Goal: Task Accomplishment & Management: Manage account settings

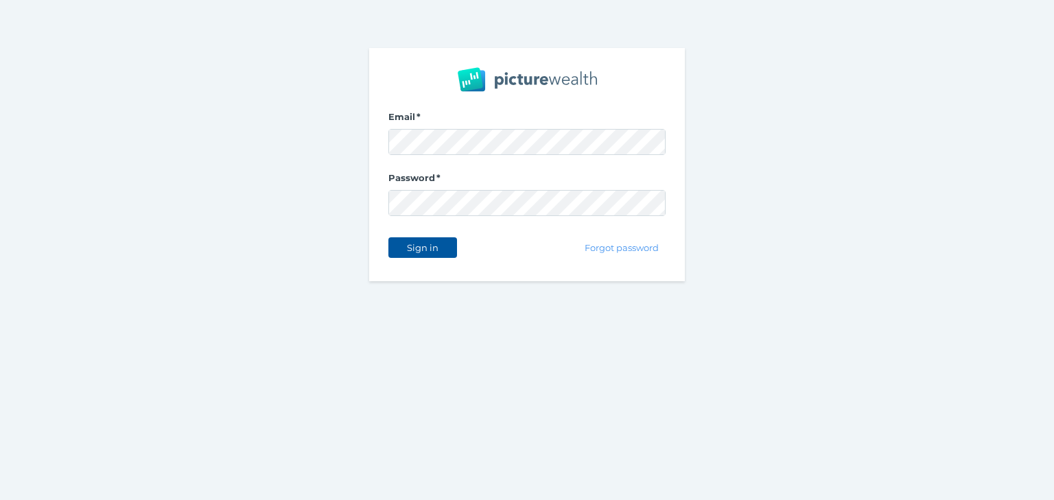
drag, startPoint x: 422, startPoint y: 250, endPoint x: 437, endPoint y: 245, distance: 15.2
click at [422, 250] on span "Sign in" at bounding box center [422, 247] width 43 height 11
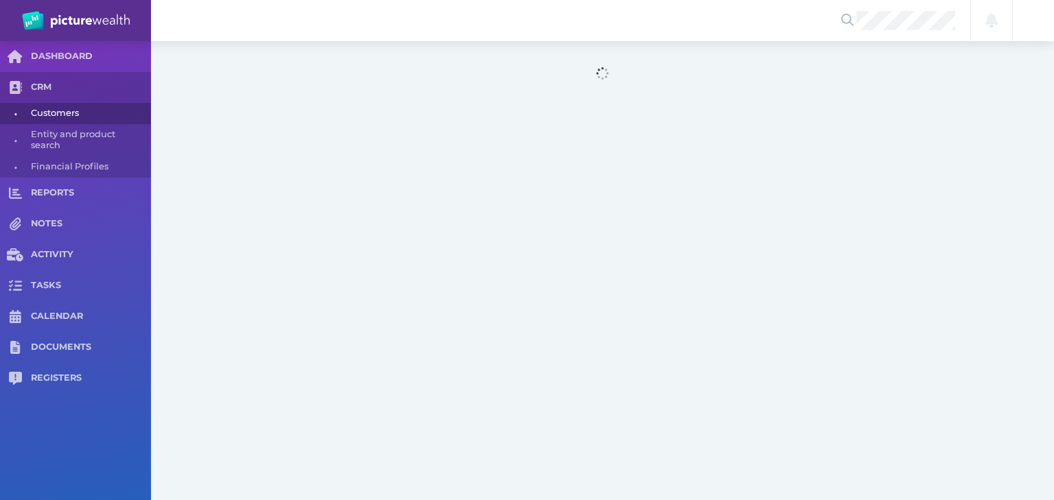
select select "25"
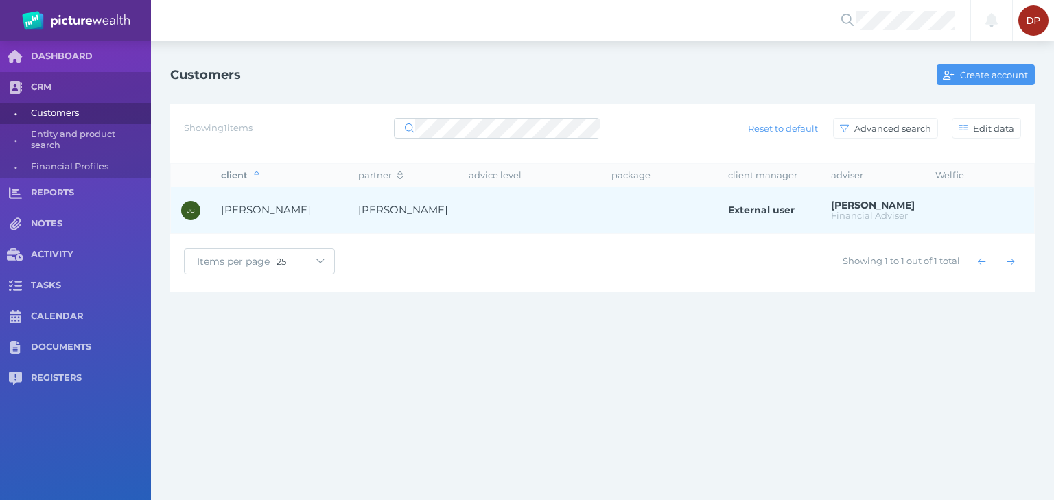
click at [255, 210] on span "[PERSON_NAME]" at bounding box center [266, 209] width 90 height 13
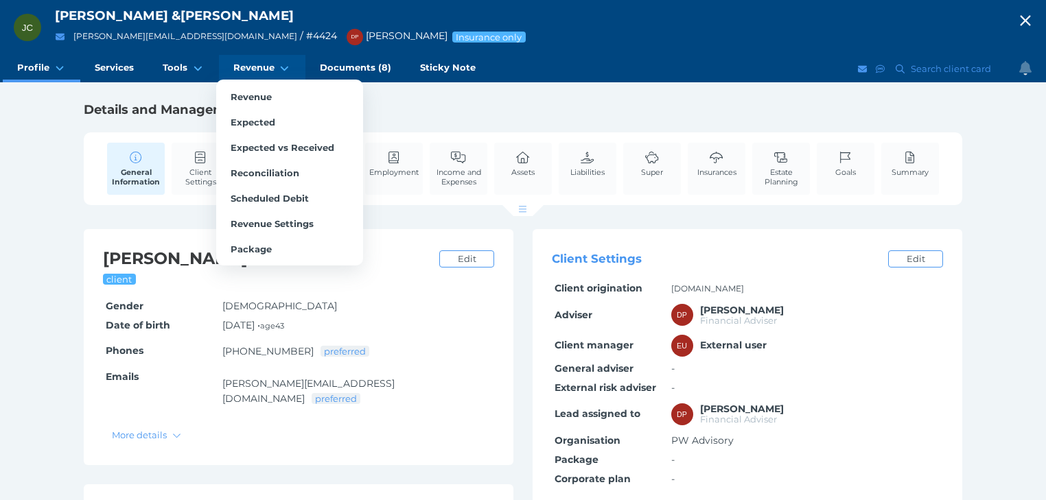
drag, startPoint x: 253, startPoint y: 63, endPoint x: 239, endPoint y: 76, distance: 18.5
click at [253, 63] on span "Revenue" at bounding box center [253, 68] width 41 height 12
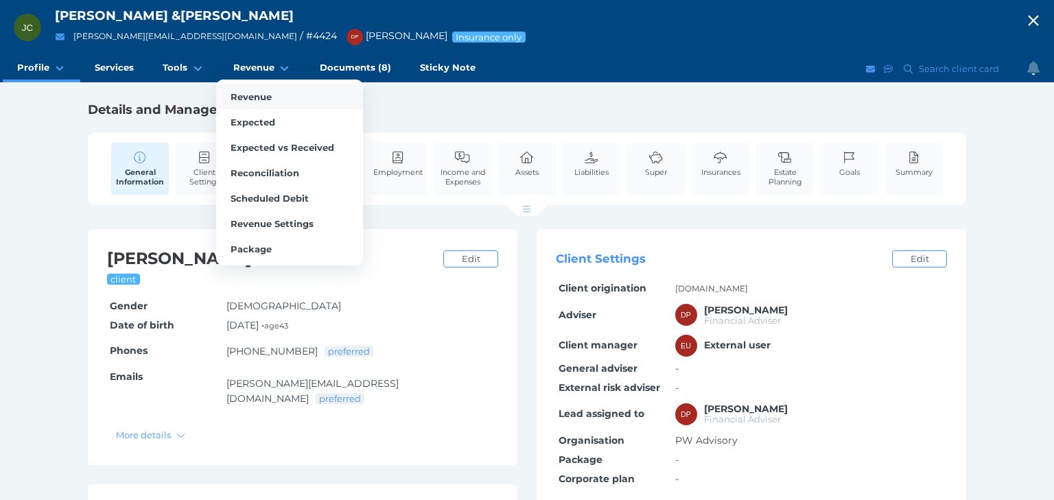
select select "25"
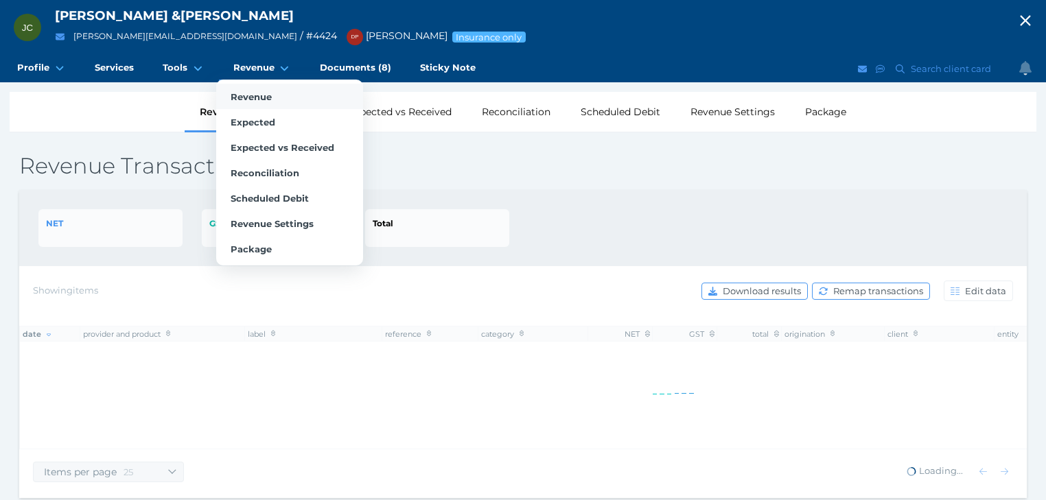
click at [231, 93] on span "Revenue" at bounding box center [251, 96] width 41 height 11
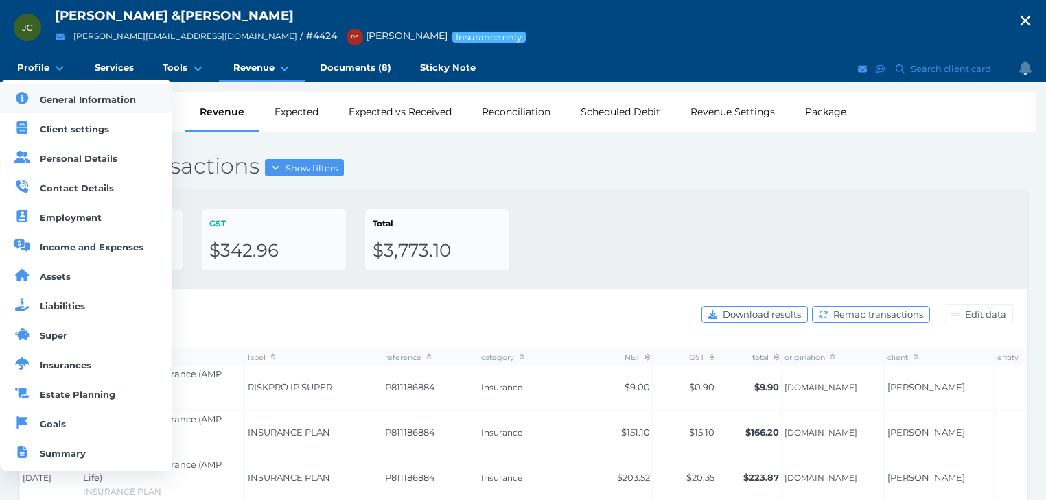
drag, startPoint x: 64, startPoint y: 95, endPoint x: 140, endPoint y: 110, distance: 77.6
click at [64, 95] on span "General Information" at bounding box center [88, 99] width 96 height 11
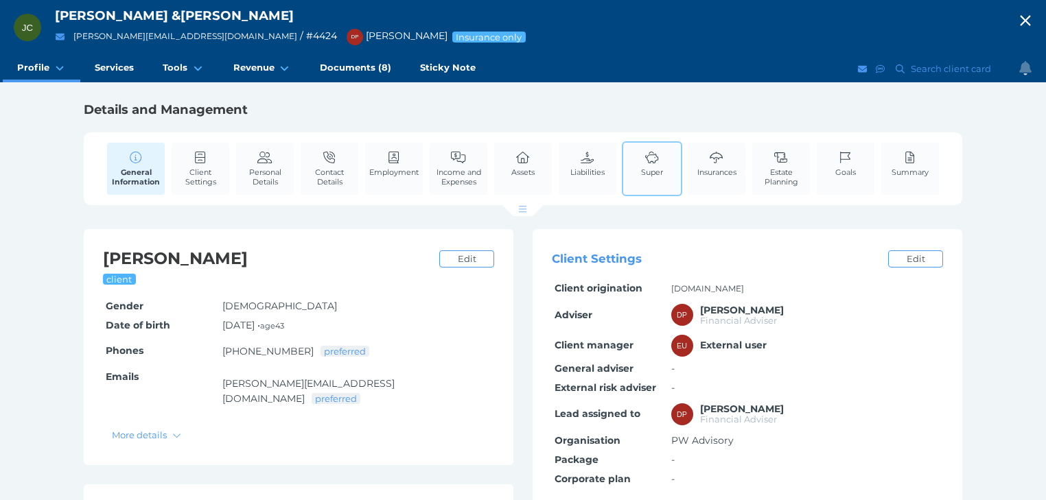
click at [654, 166] on link "Super" at bounding box center [652, 164] width 29 height 42
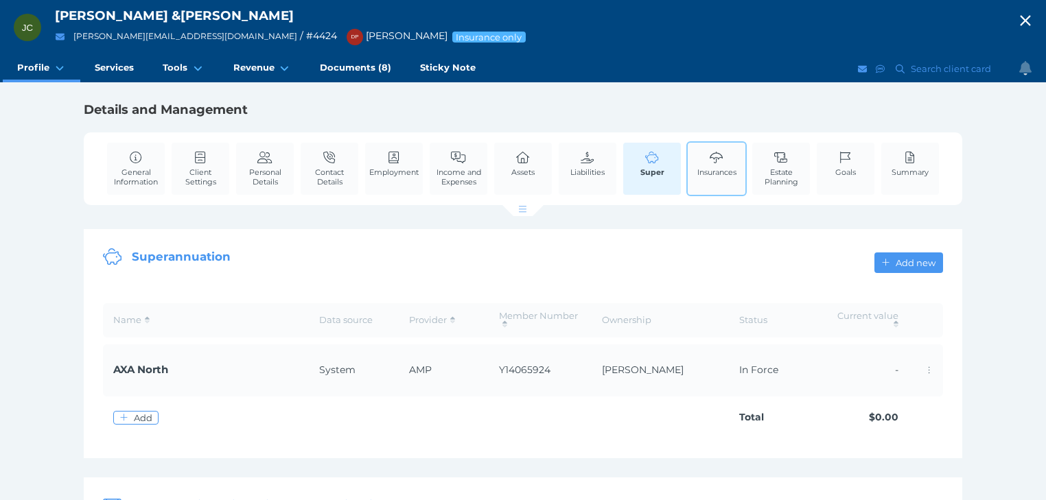
click at [715, 169] on span "Insurances" at bounding box center [716, 173] width 39 height 10
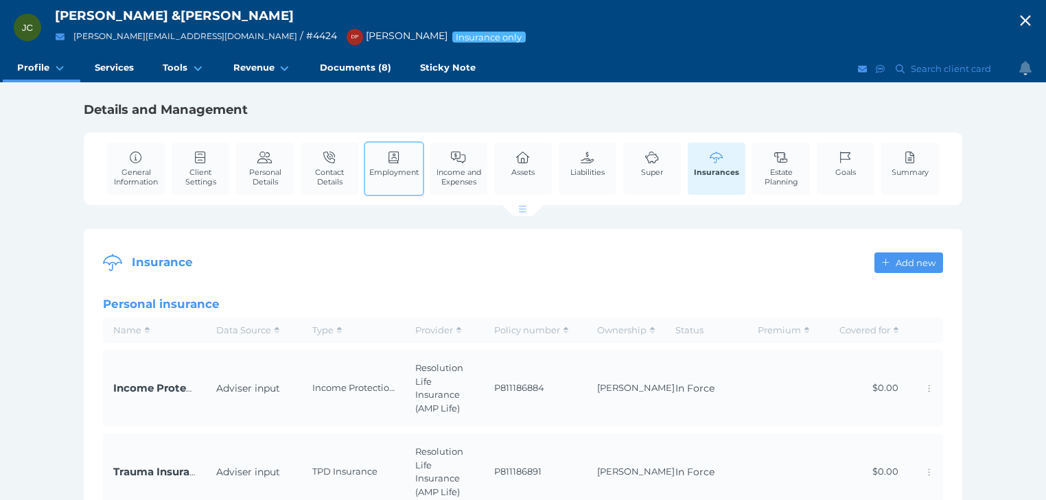
click at [391, 159] on icon at bounding box center [394, 158] width 15 height 12
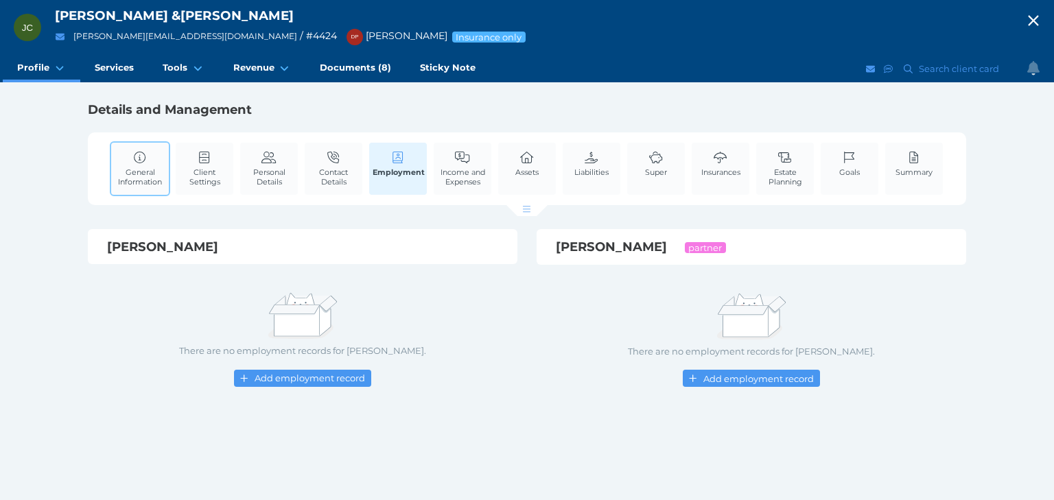
click at [143, 171] on span "General Information" at bounding box center [140, 177] width 51 height 19
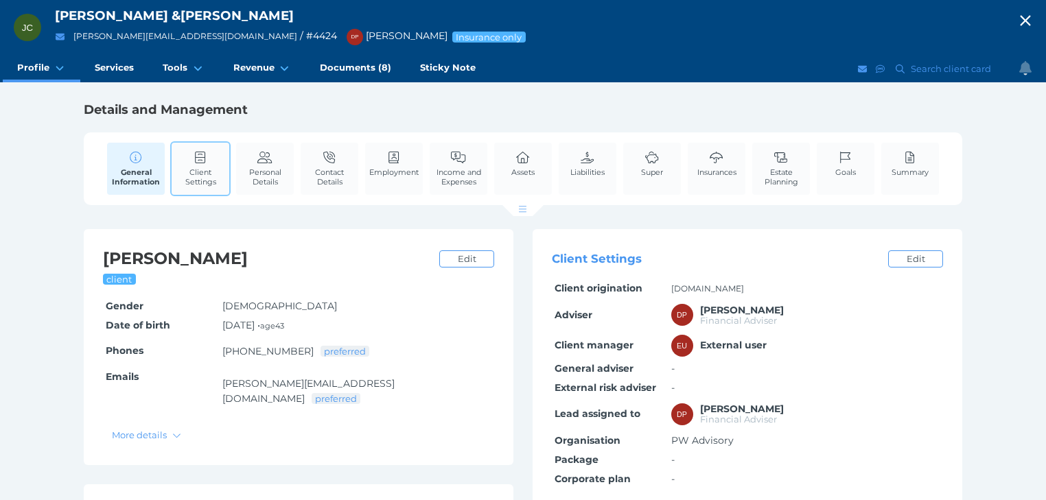
click at [220, 170] on span "Client Settings" at bounding box center [200, 177] width 51 height 19
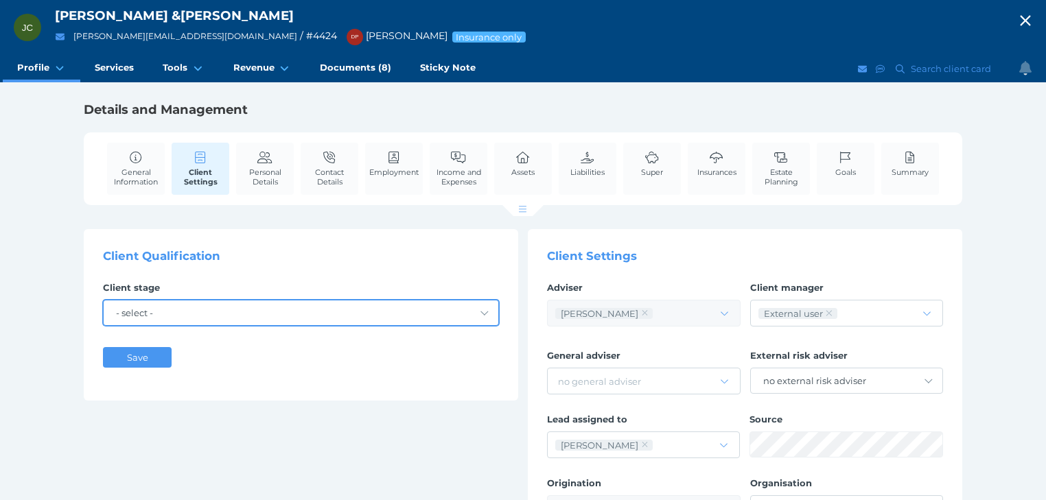
click at [159, 305] on select"] "- select - Lead Prospect Client Not Proceeding With Do Not Contact Insurance On…" at bounding box center [301, 313] width 395 height 25
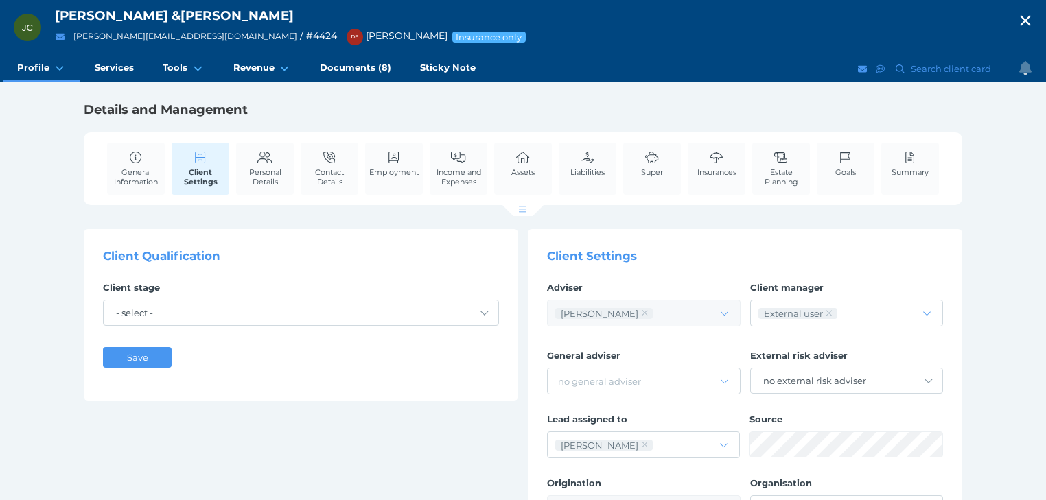
click at [54, 250] on div "[PERSON_NAME] & [PERSON_NAME] Considine [EMAIL_ADDRESS][DOMAIN_NAME] / # 4424 D…" at bounding box center [523, 296] width 1046 height 593
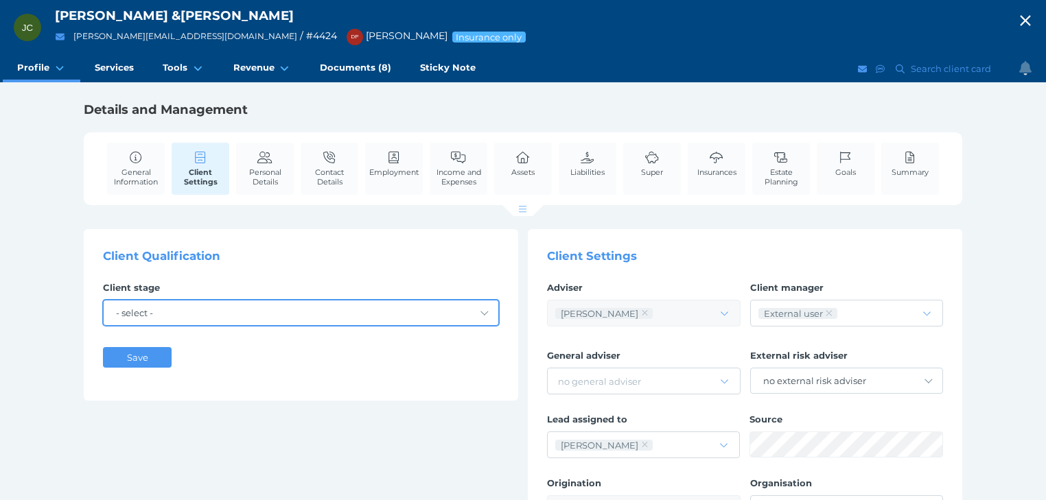
click at [168, 312] on select"] "- select - Lead Prospect Client Not Proceeding With Do Not Contact Insurance On…" at bounding box center [301, 313] width 395 height 25
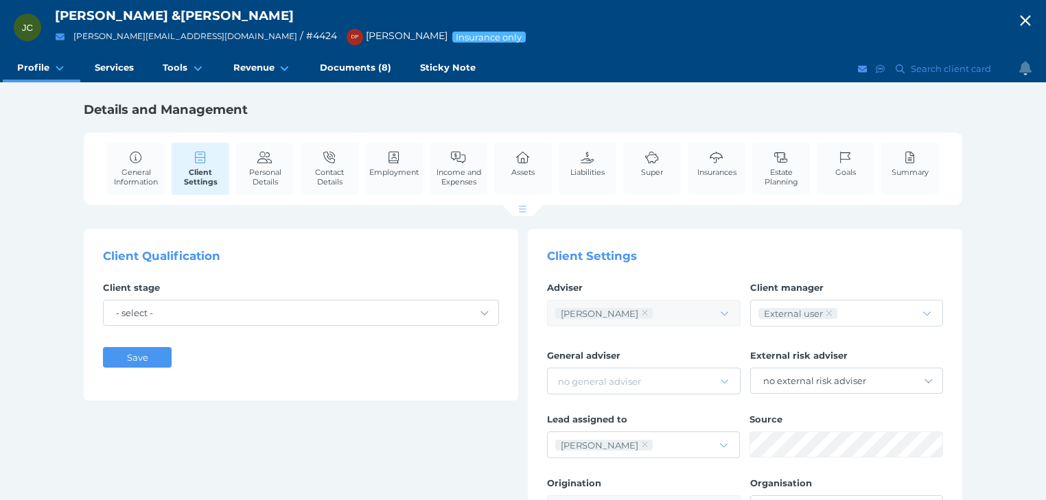
drag, startPoint x: 271, startPoint y: 258, endPoint x: 298, endPoint y: 242, distance: 31.4
click at [275, 255] on h2 "Client Qualification" at bounding box center [301, 256] width 396 height 14
